Goal: Obtain resource: Obtain resource

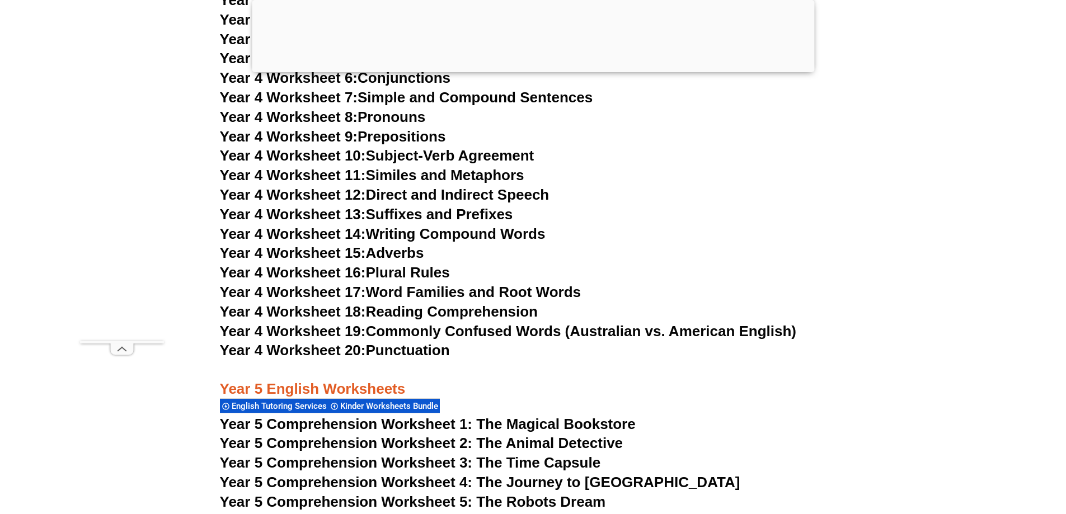
scroll to position [5147, 0]
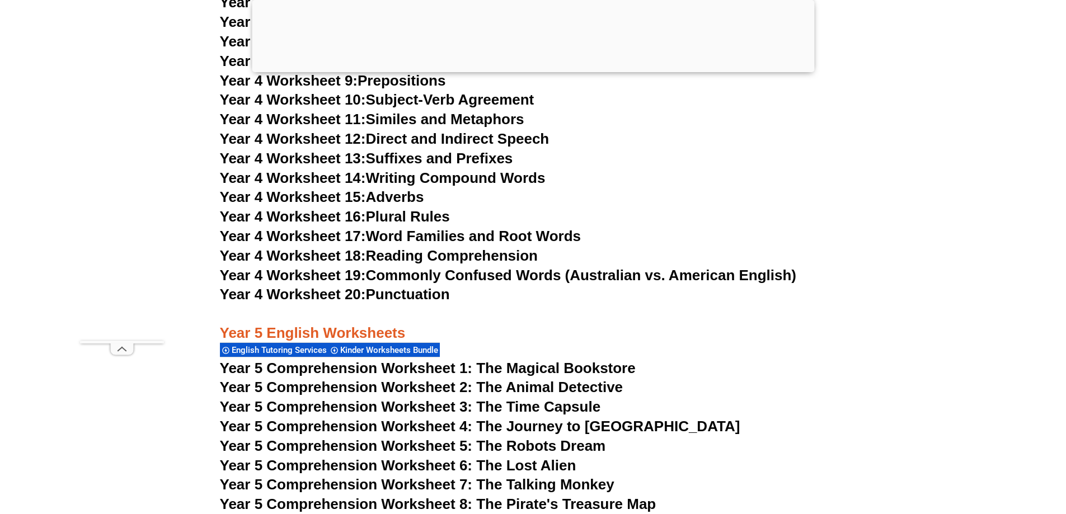
click at [525, 365] on span "Year 5 Comprehension Worksheet 1: The Magical Bookstore" at bounding box center [428, 368] width 416 height 17
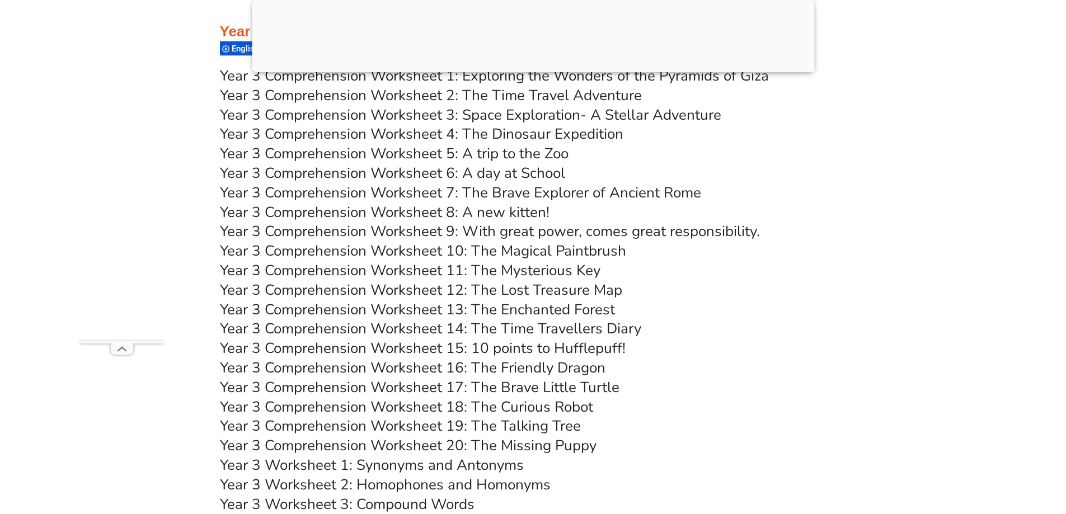
scroll to position [3692, 0]
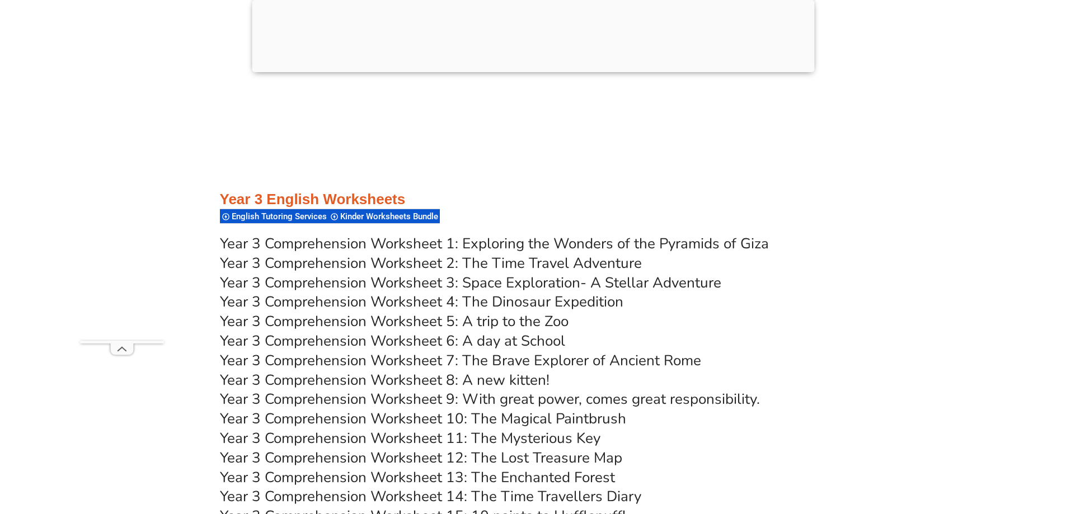
click at [585, 245] on link "Year 3 Comprehension Worksheet 1: Exploring the Wonders of the Pyramids of Giza" at bounding box center [494, 244] width 549 height 20
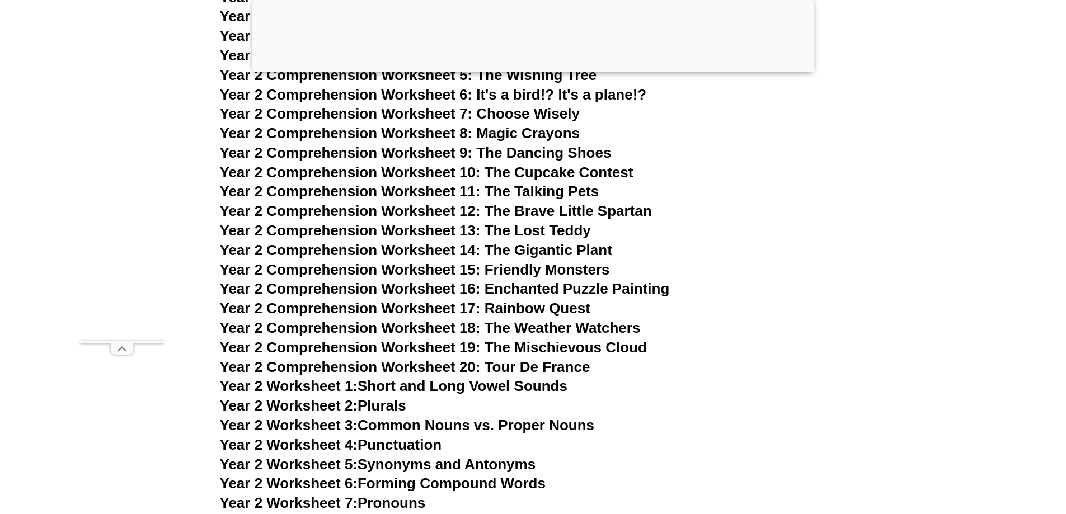
scroll to position [2796, 0]
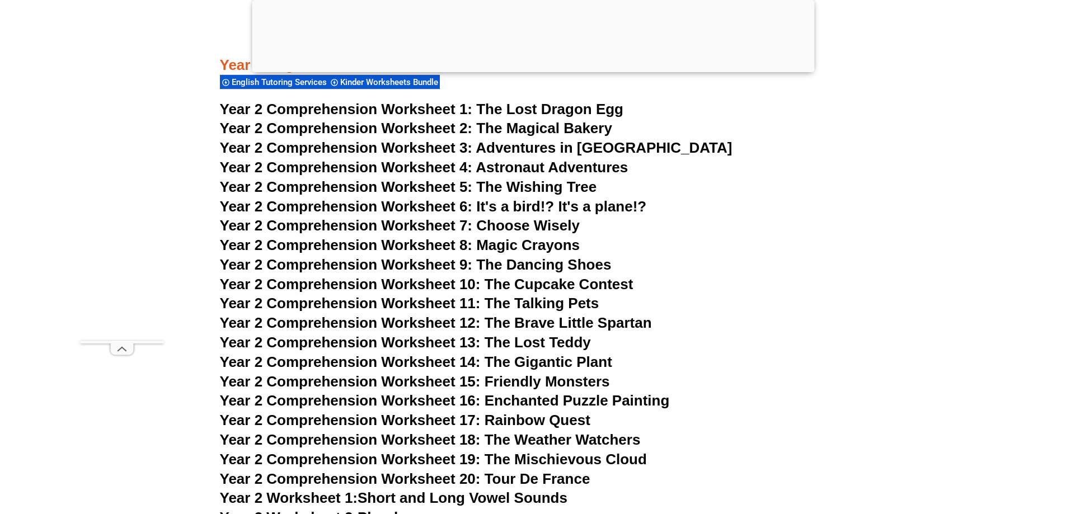
click at [507, 109] on span "The Lost Dragon Egg" at bounding box center [549, 109] width 147 height 17
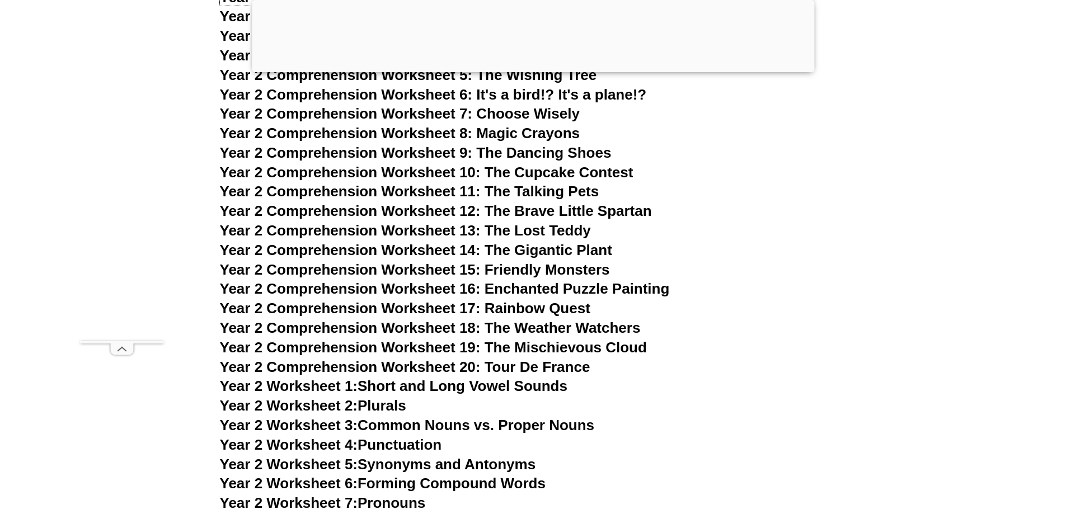
scroll to position [3020, 0]
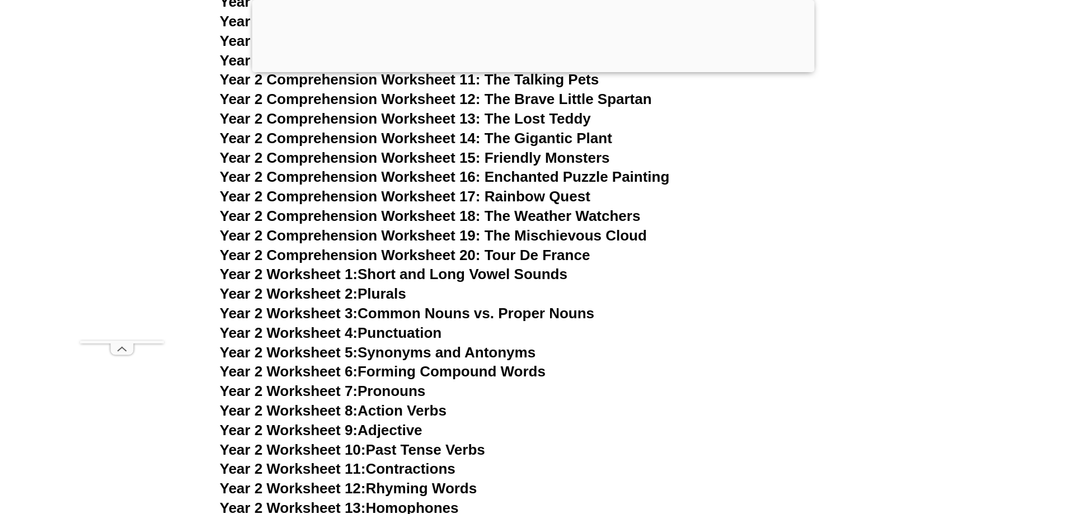
click at [403, 332] on link "Year 2 Worksheet 4: Punctuation" at bounding box center [331, 333] width 222 height 17
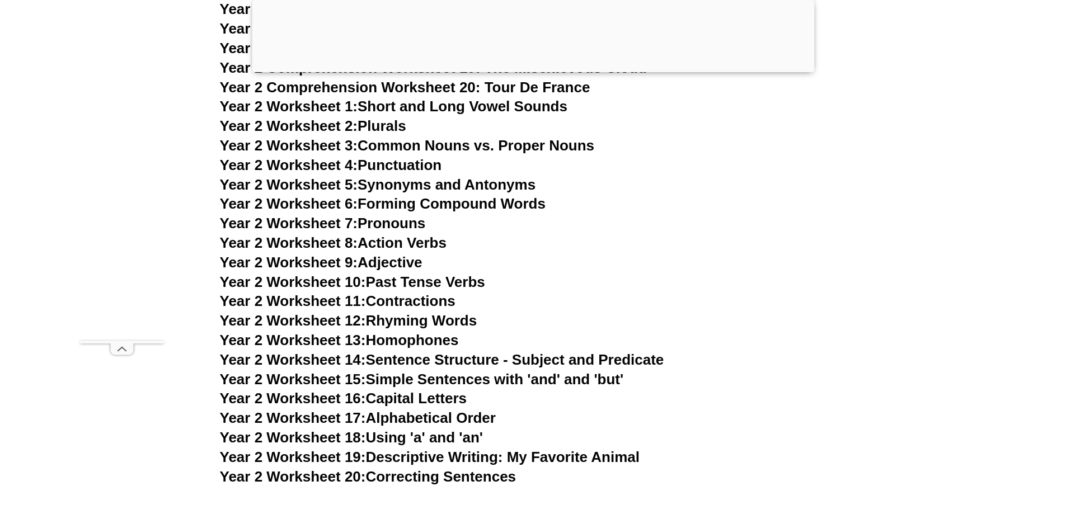
click at [374, 475] on link "Year 2 Worksheet 20: Correcting Sentences" at bounding box center [368, 476] width 297 height 17
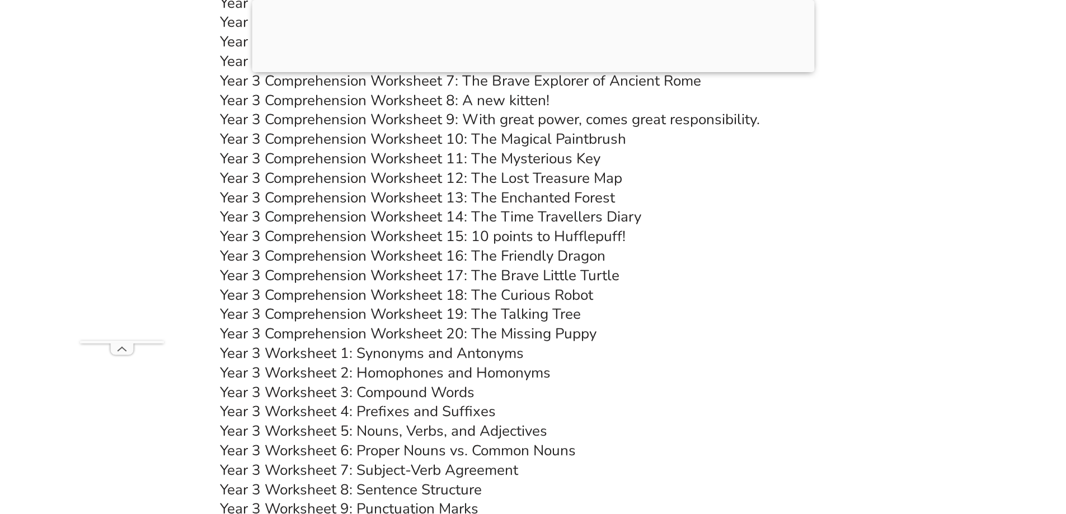
scroll to position [4084, 0]
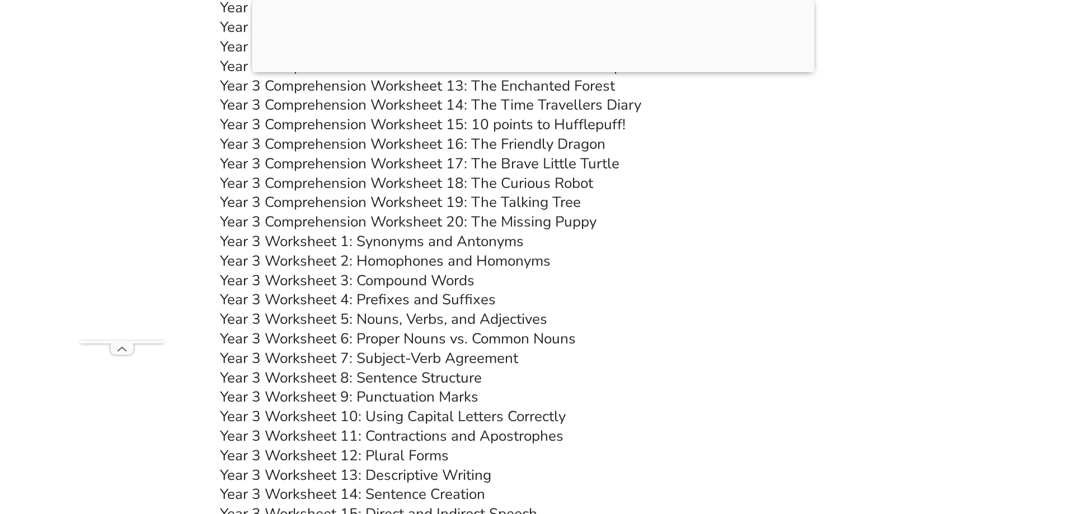
click at [351, 319] on link "Year 3 Worksheet 5: Nouns, Verbs, and Adjectives" at bounding box center [383, 319] width 327 height 20
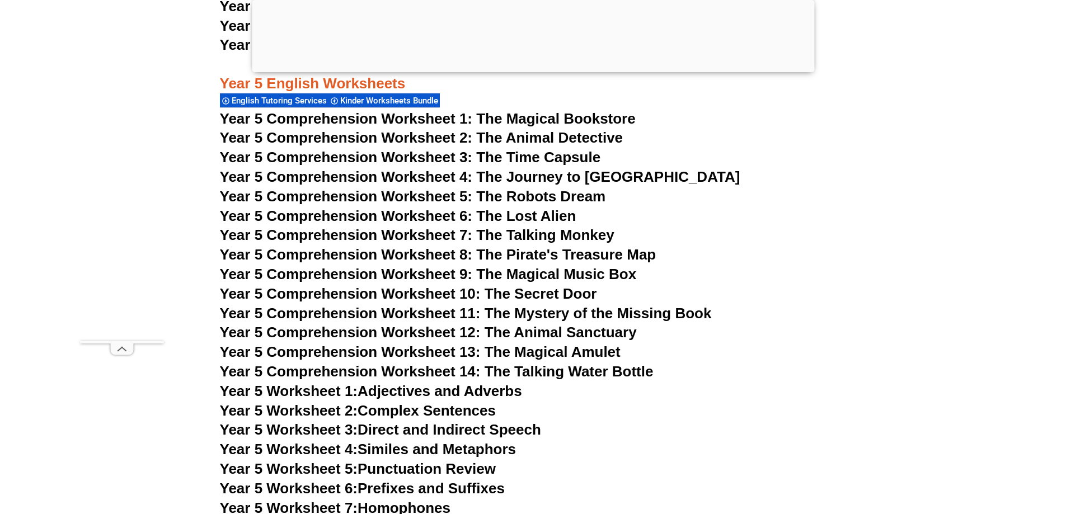
scroll to position [5595, 0]
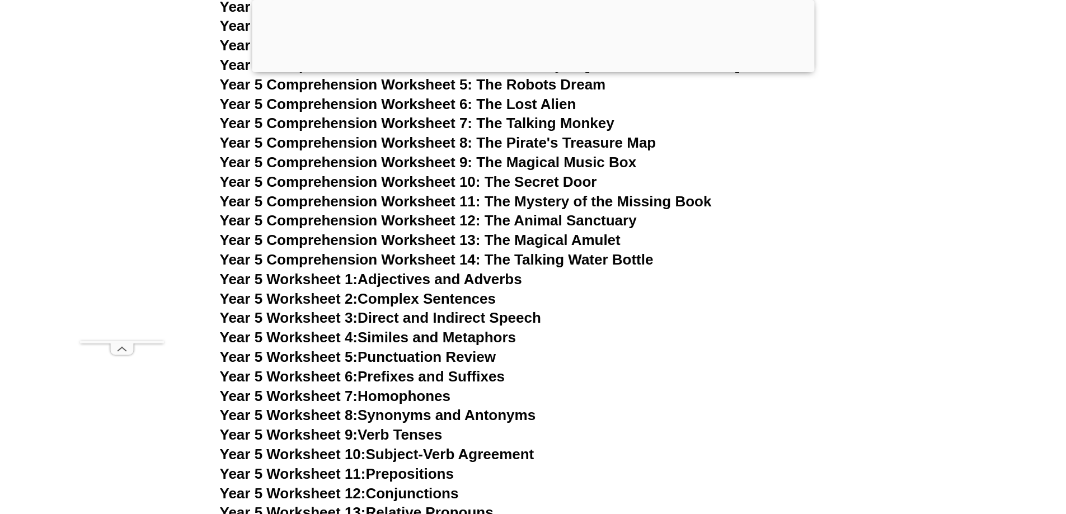
click at [406, 298] on link "Year 5 Worksheet 2: Complex Sentences" at bounding box center [358, 298] width 276 height 17
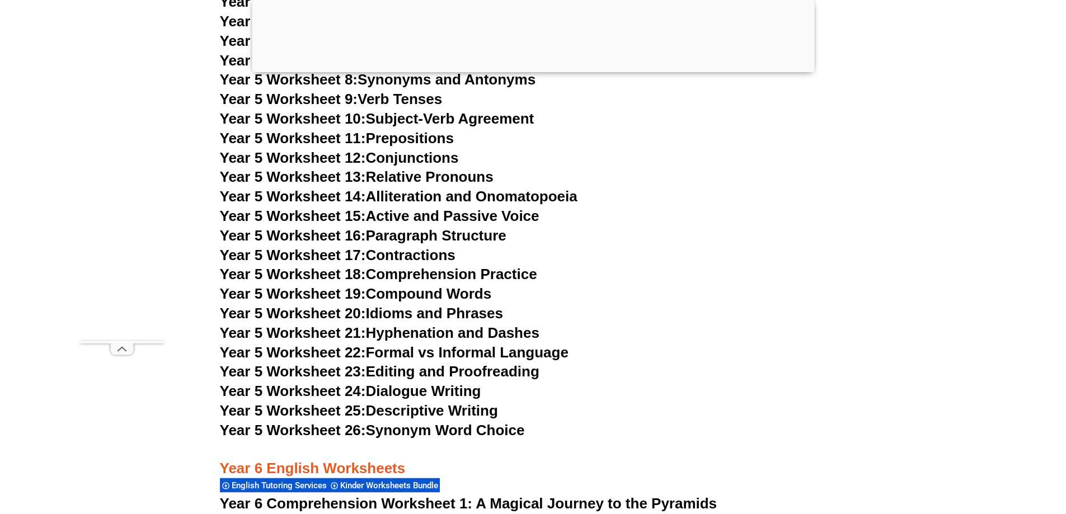
scroll to position [5986, 0]
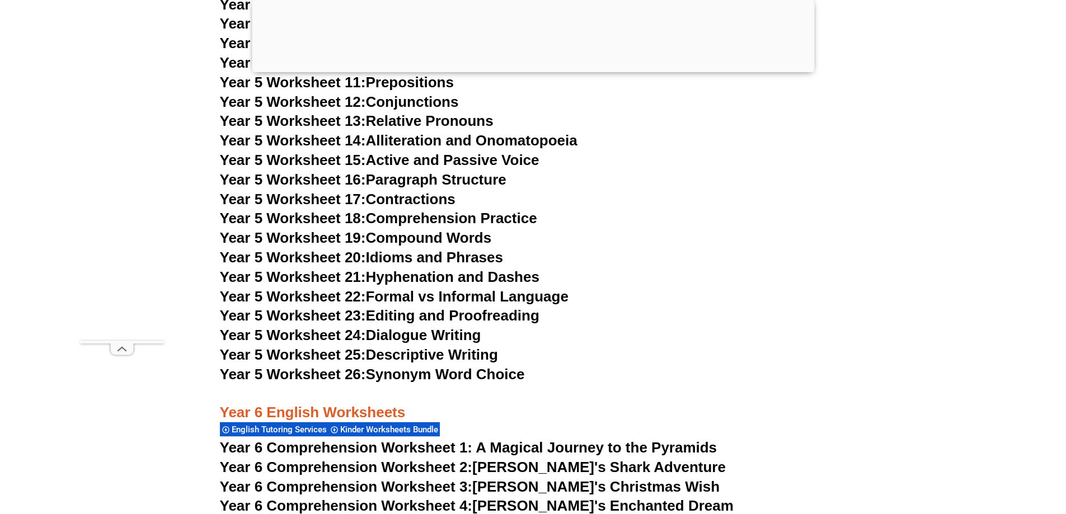
click at [400, 372] on link "Year 5 Worksheet 26: Synonym Word Choice" at bounding box center [372, 374] width 305 height 17
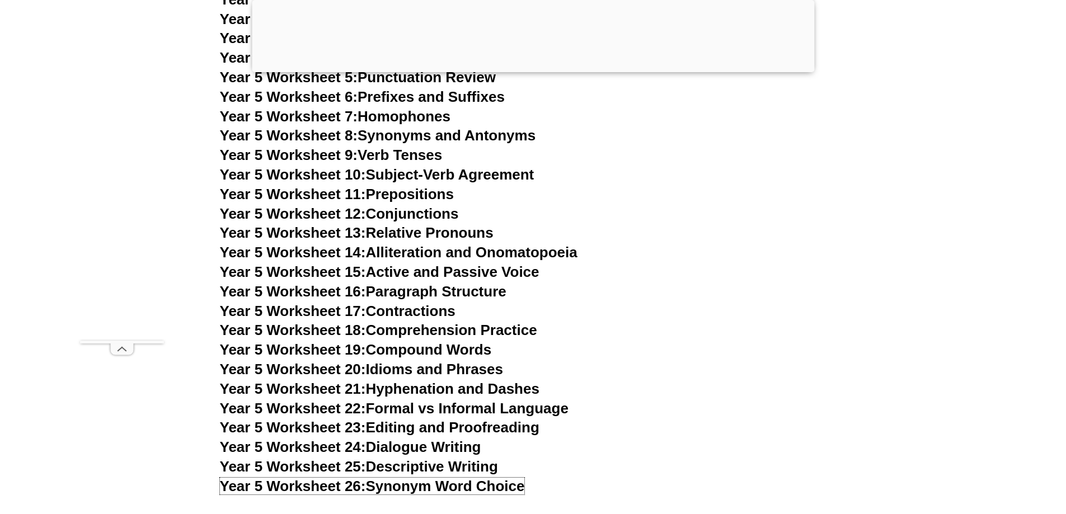
scroll to position [5818, 0]
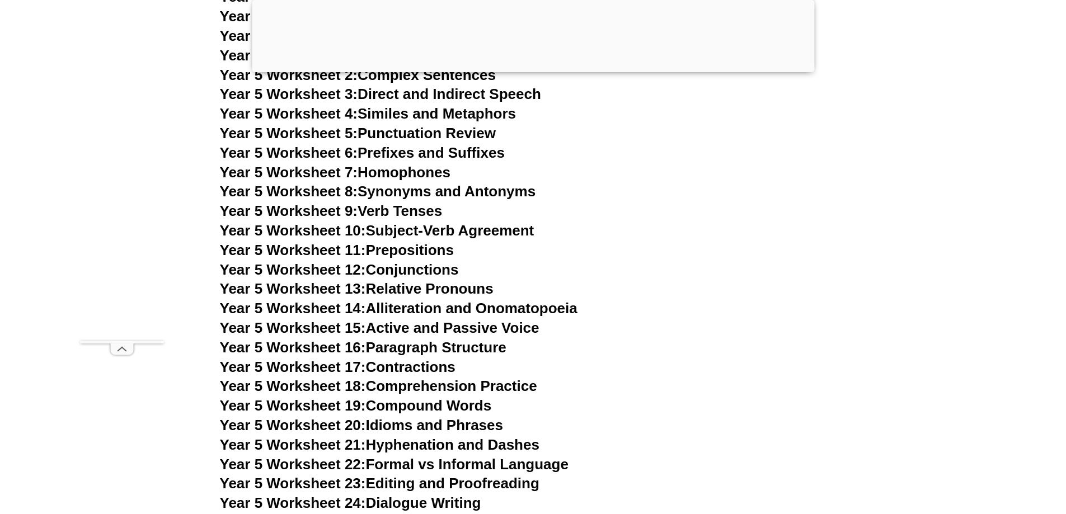
click at [433, 133] on link "Year 5 Worksheet 5: Punctuation Review" at bounding box center [358, 133] width 276 height 17
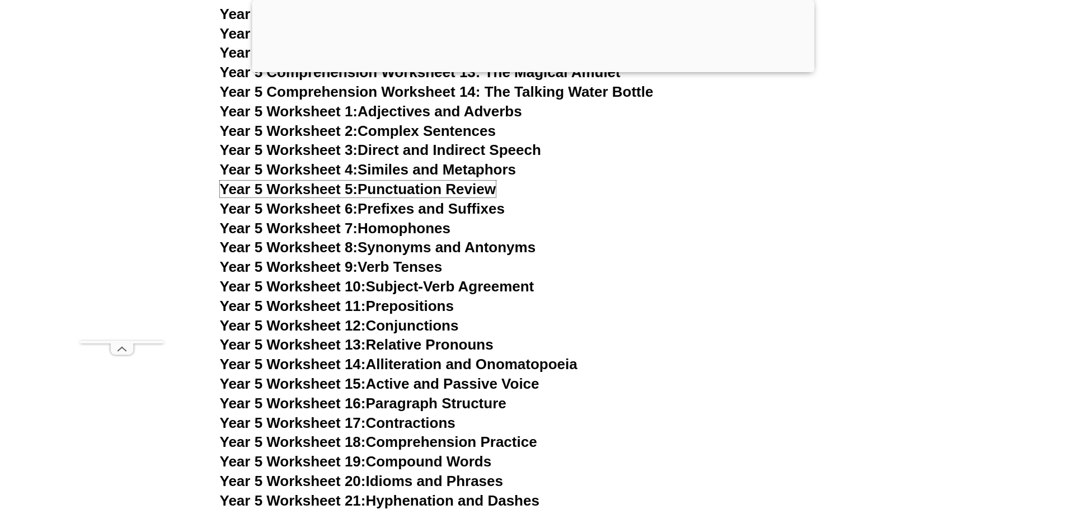
scroll to position [5651, 0]
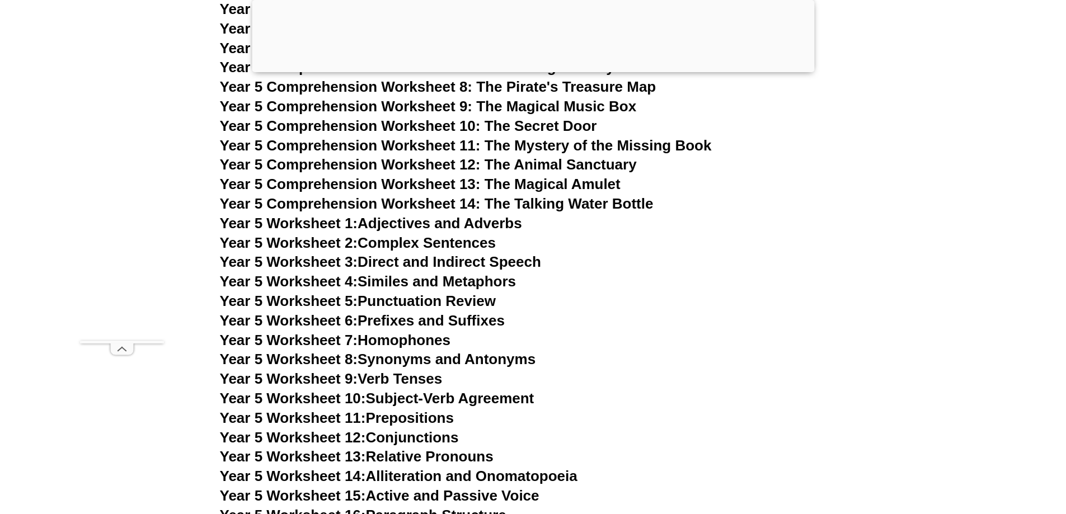
click at [437, 222] on link "Year 5 Worksheet 1: Adjectives and Adverbs" at bounding box center [371, 223] width 302 height 17
click at [395, 241] on link "Year 5 Worksheet 2: Complex Sentences" at bounding box center [358, 242] width 276 height 17
click at [442, 304] on link "Year 5 Worksheet 5: Punctuation Review" at bounding box center [358, 301] width 276 height 17
click at [393, 323] on link "Year 5 Worksheet 6: Prefixes and Suffixes" at bounding box center [362, 320] width 285 height 17
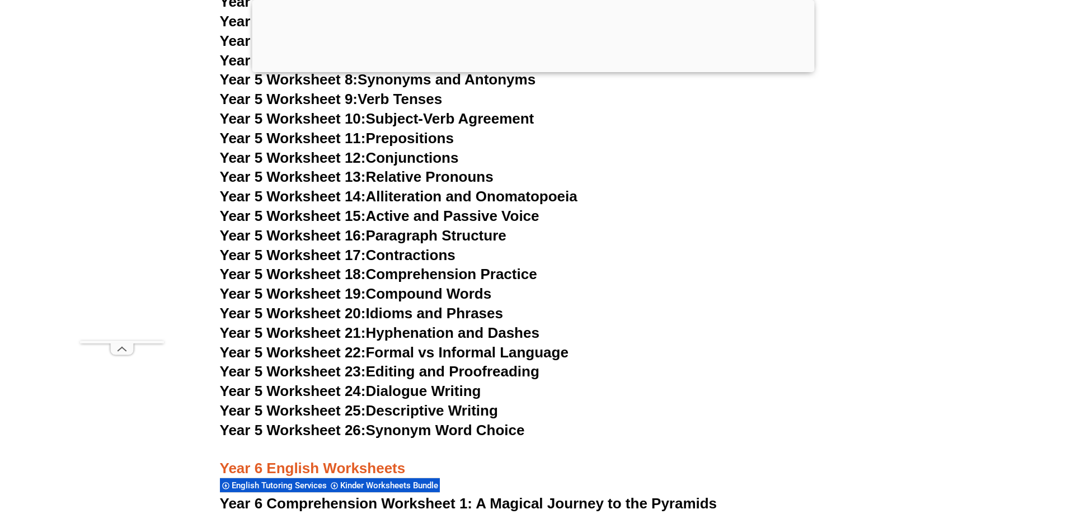
click at [443, 429] on link "Year 5 Worksheet 26: Synonym Word Choice" at bounding box center [372, 430] width 305 height 17
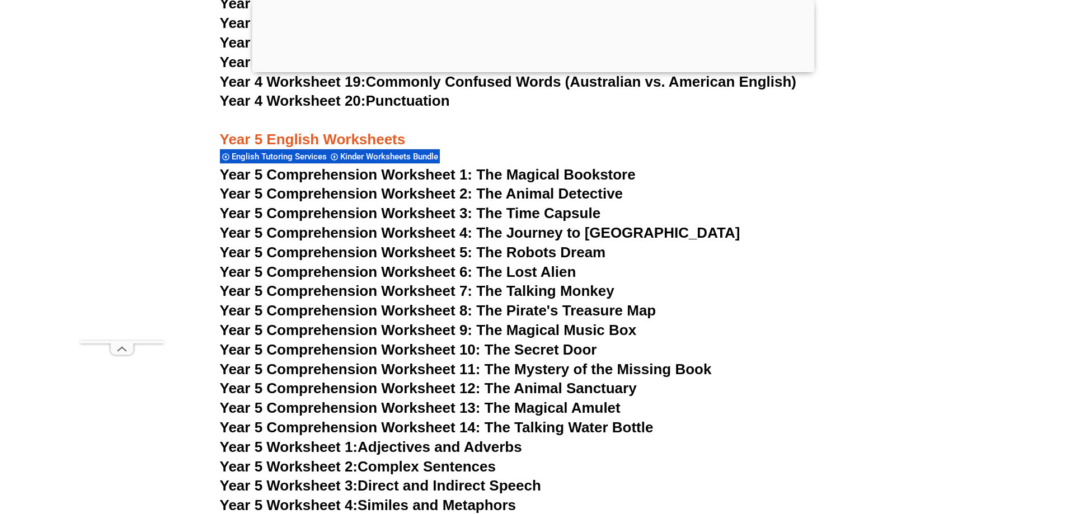
scroll to position [5371, 0]
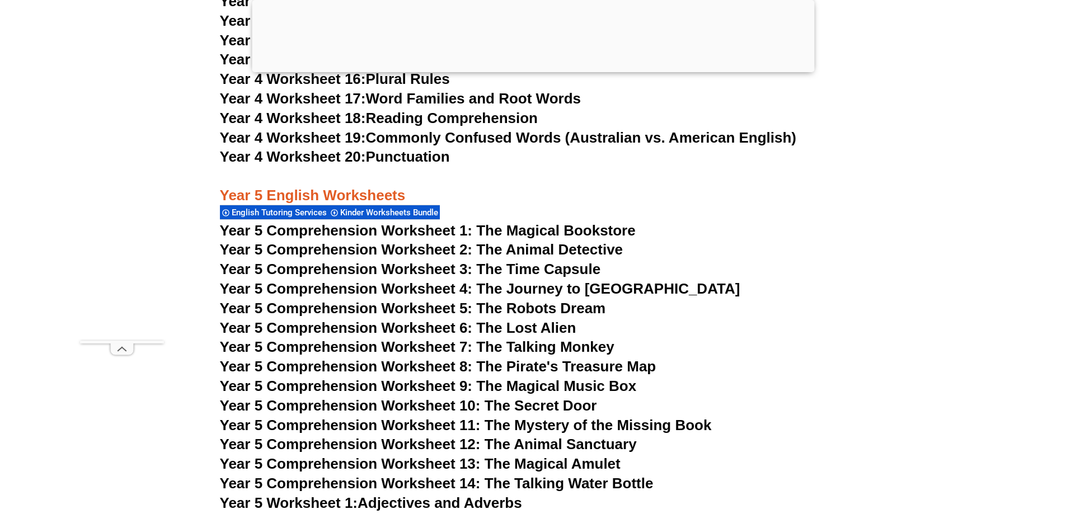
click at [510, 252] on span "Year 5 Comprehension Worksheet 2: The Animal Detective" at bounding box center [421, 249] width 403 height 17
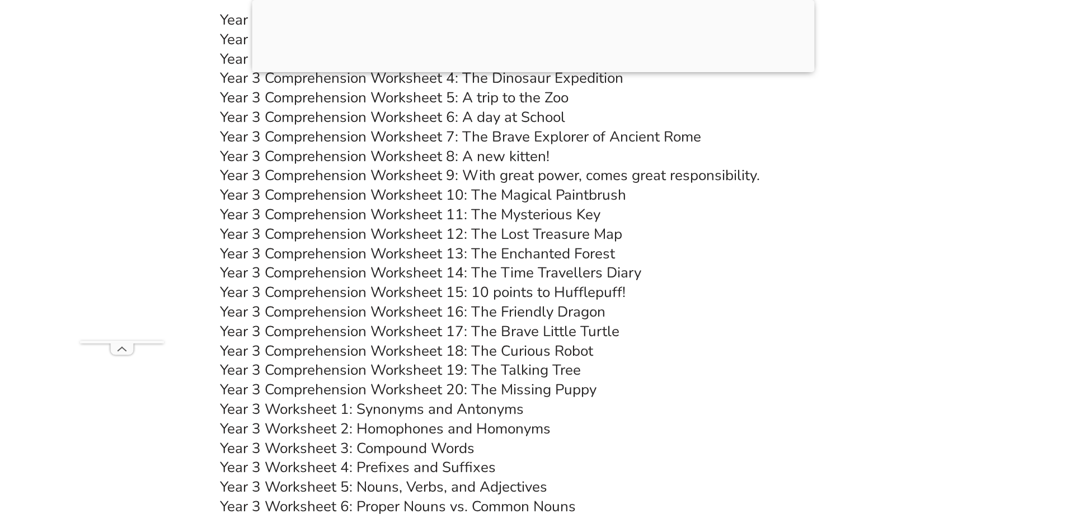
scroll to position [3692, 0]
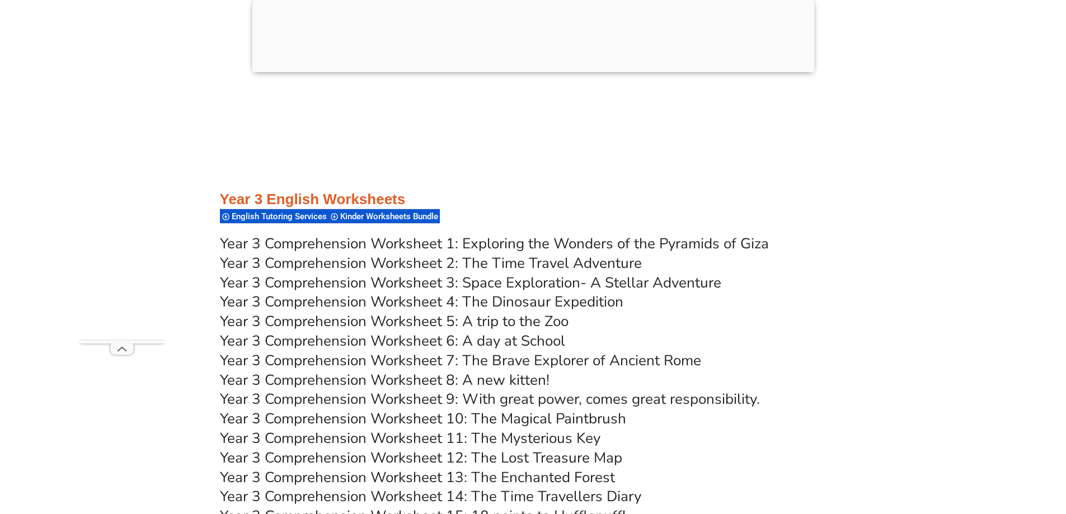
click at [509, 259] on link "Year 3 Comprehension Worksheet 2: The Time Travel Adventure" at bounding box center [431, 264] width 422 height 20
